Goal: Check status: Check status

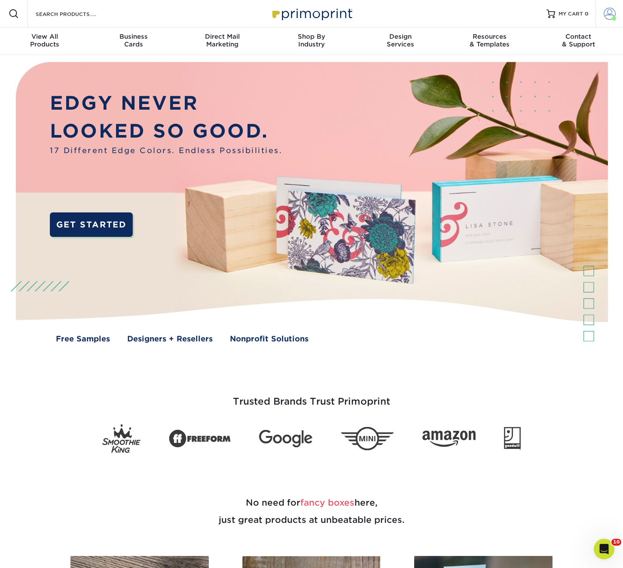
click at [613, 14] on span at bounding box center [610, 14] width 12 height 12
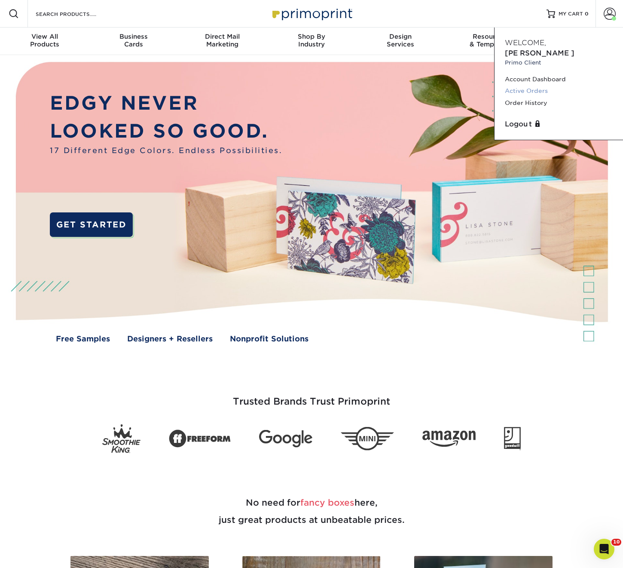
click at [522, 85] on link "Active Orders" at bounding box center [559, 91] width 108 height 12
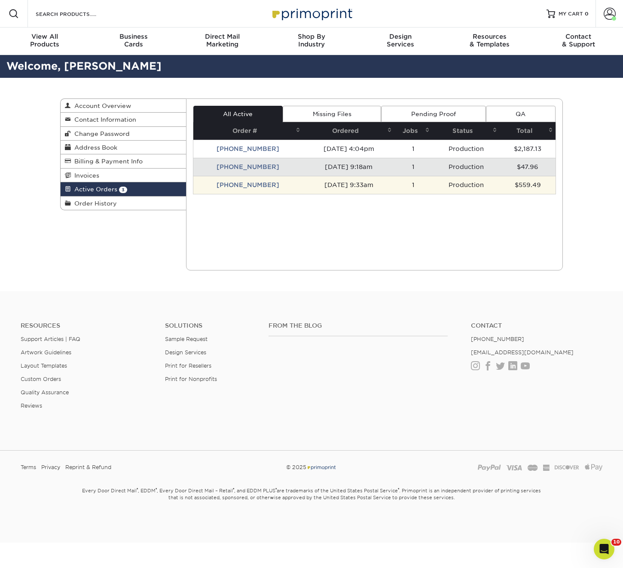
click at [244, 184] on td "[PHONE_NUMBER]" at bounding box center [248, 185] width 110 height 18
